Goal: Navigation & Orientation: Find specific page/section

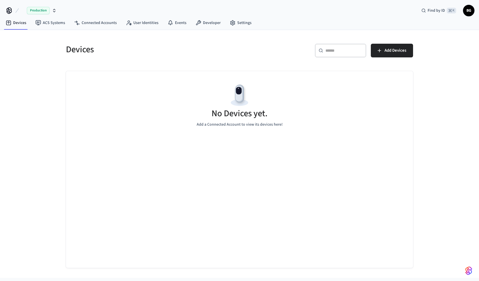
click at [52, 10] on icon "button" at bounding box center [54, 10] width 5 height 5
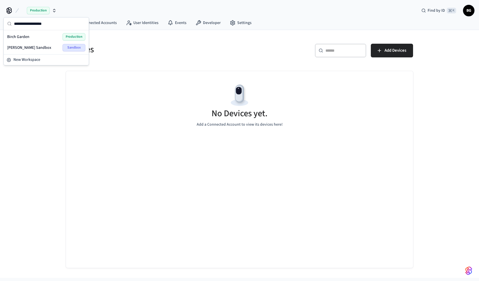
click at [46, 37] on div "Birch Garden Production" at bounding box center [46, 36] width 78 height 7
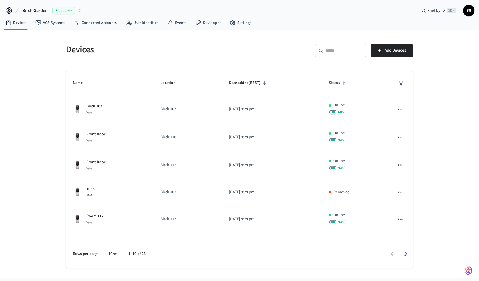
click at [334, 85] on span "Status" at bounding box center [338, 83] width 19 height 9
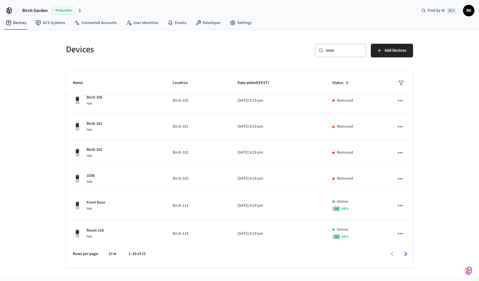
scroll to position [119, 0]
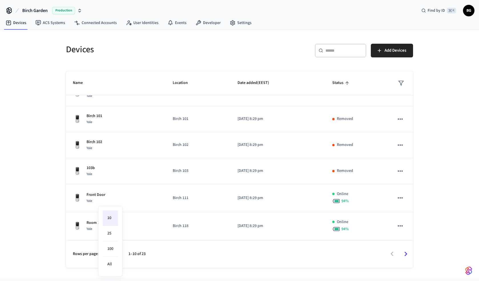
click at [115, 253] on body "Birch Garden Production Find by ID ⌘ K BG Devices ACS Systems Connected Account…" at bounding box center [239, 139] width 479 height 278
click at [112, 246] on li "100" at bounding box center [110, 248] width 15 height 15
type input "***"
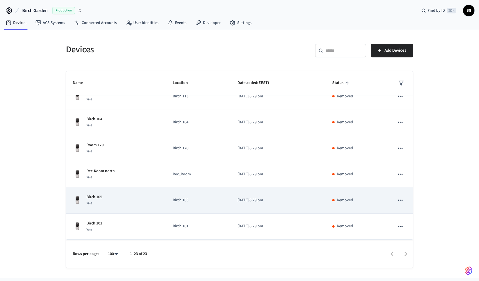
scroll to position [16, 0]
